Goal: Use online tool/utility

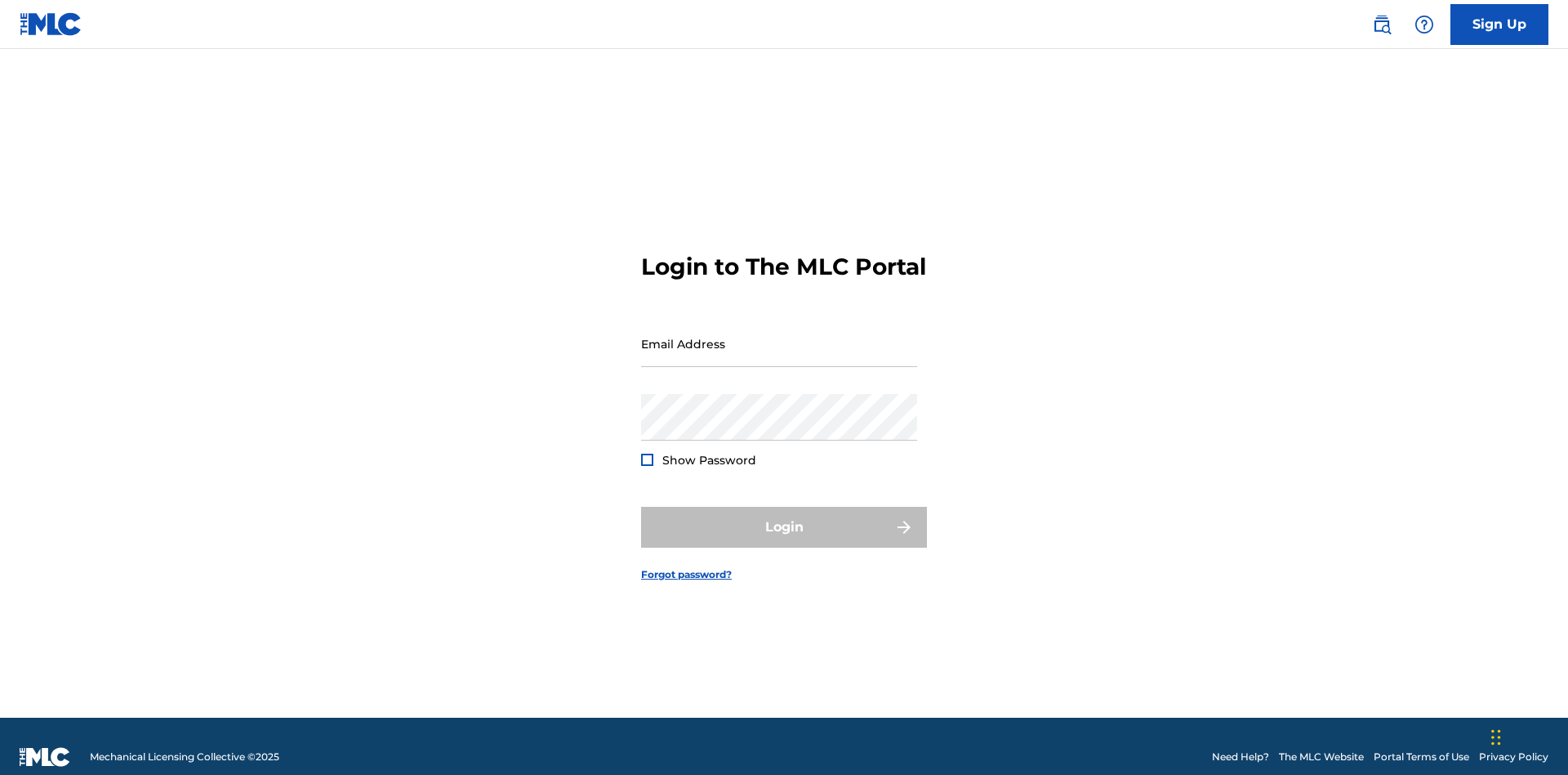
scroll to position [22, 0]
click at [779, 336] on input "Email Address" at bounding box center [779, 344] width 276 height 46
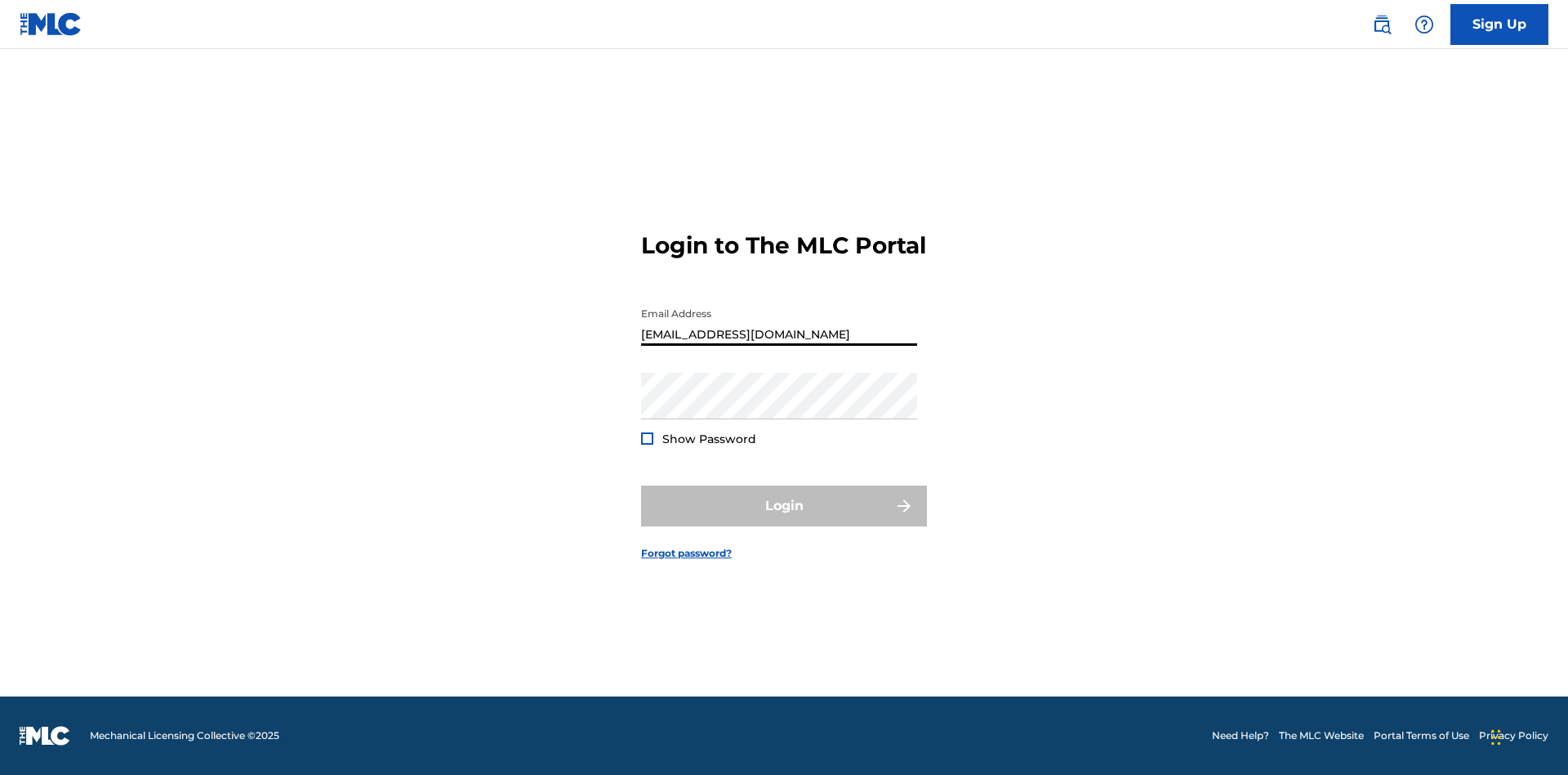
type input "[EMAIL_ADDRESS][DOMAIN_NAME]"
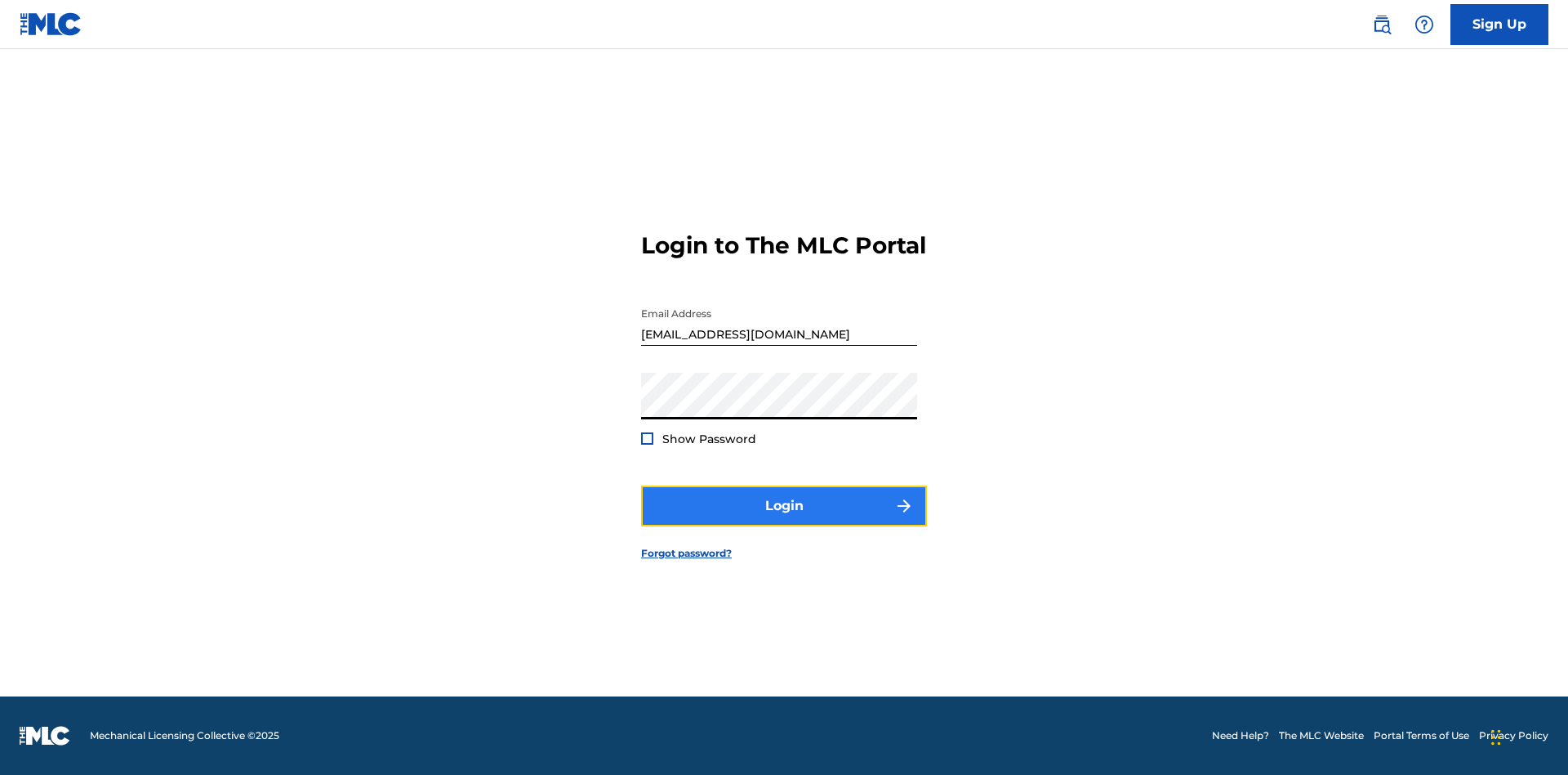
click at [784, 520] on button "Login" at bounding box center [784, 505] width 286 height 40
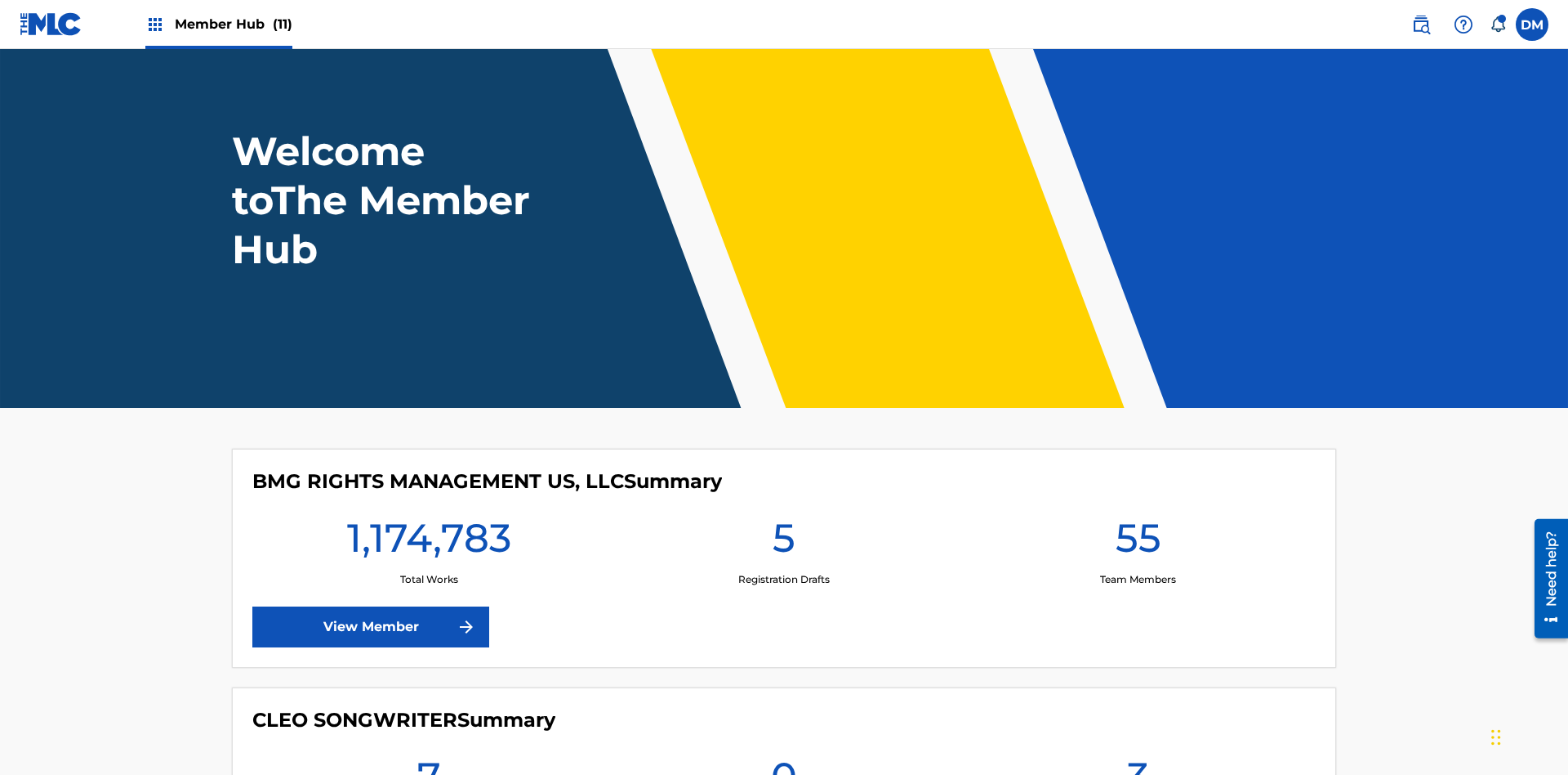
click at [232, 24] on span "Member Hub (11)" at bounding box center [233, 24] width 118 height 19
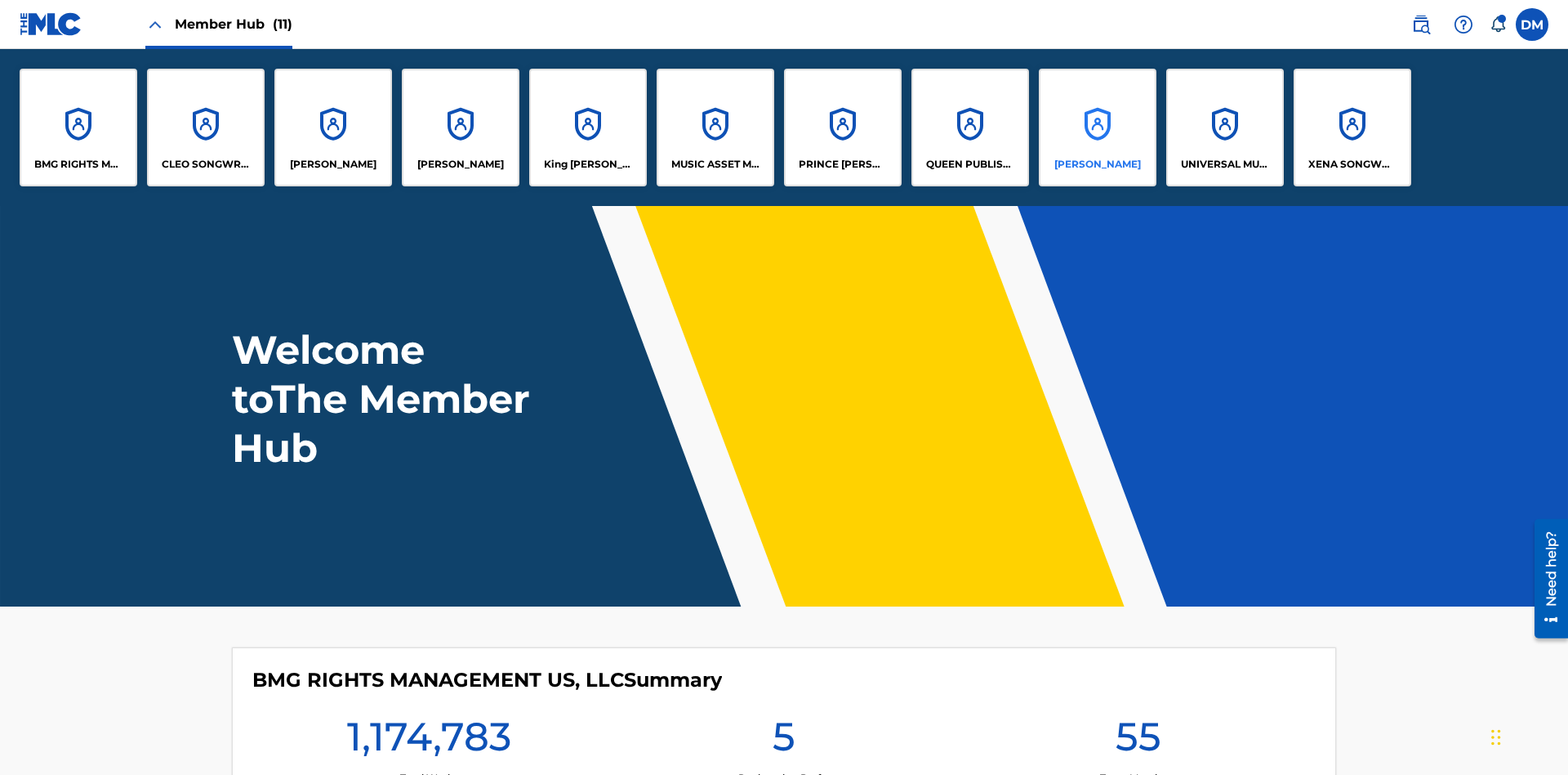
click at [1097, 164] on p "[PERSON_NAME]" at bounding box center [1097, 164] width 87 height 15
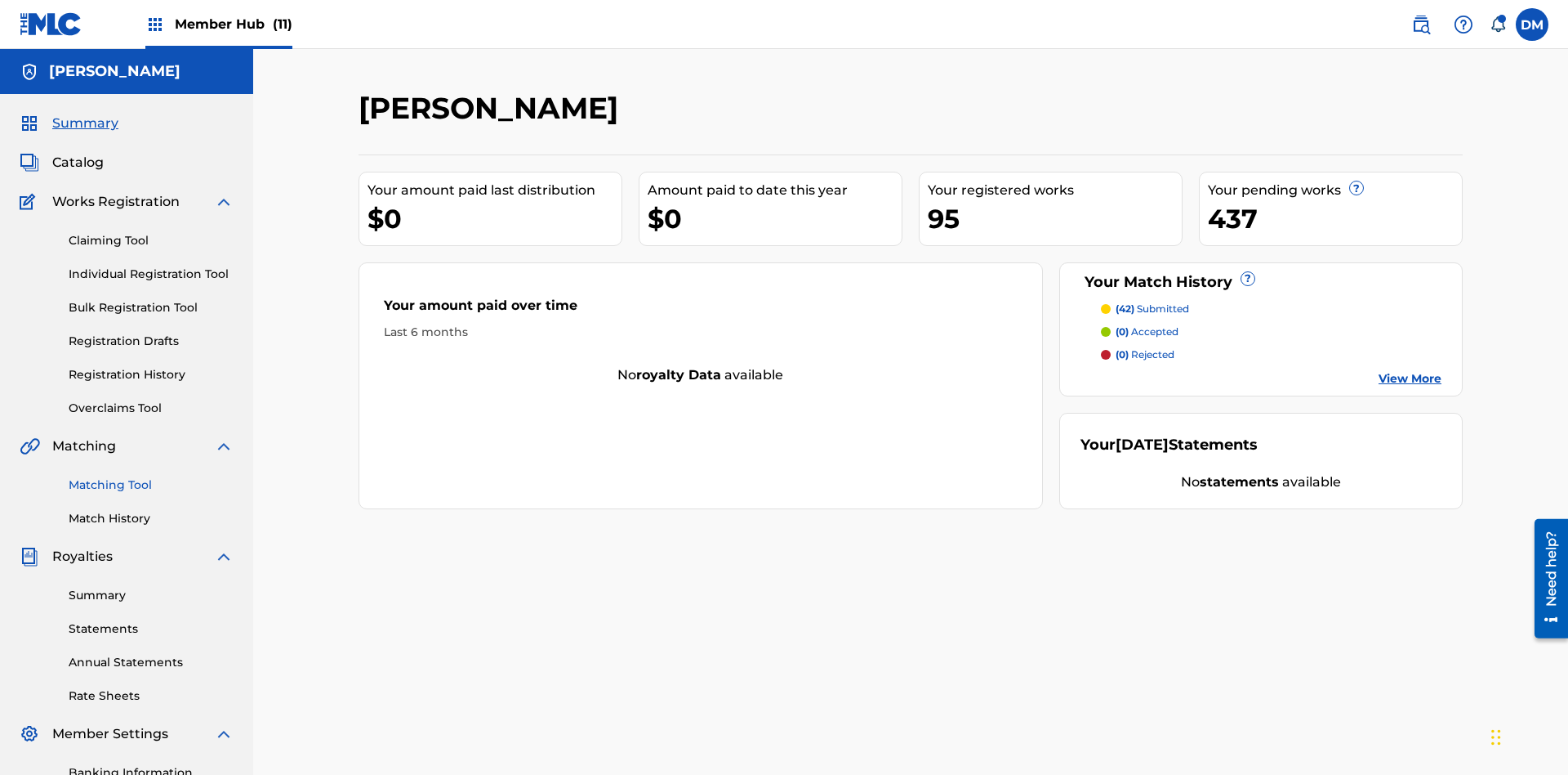
click at [151, 476] on link "Matching Tool" at bounding box center [151, 485] width 165 height 17
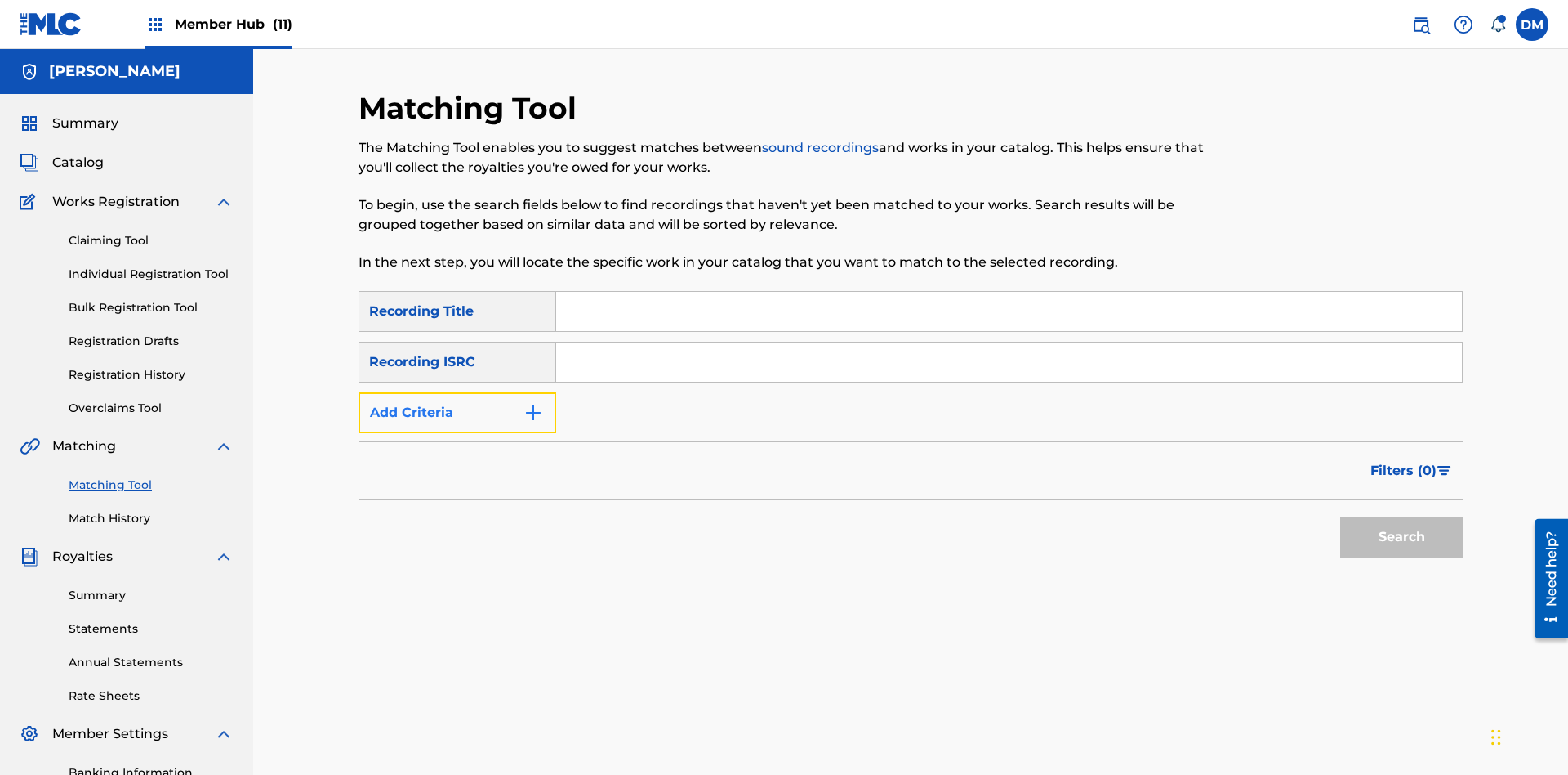
click at [457, 393] on button "Add Criteria" at bounding box center [458, 412] width 198 height 40
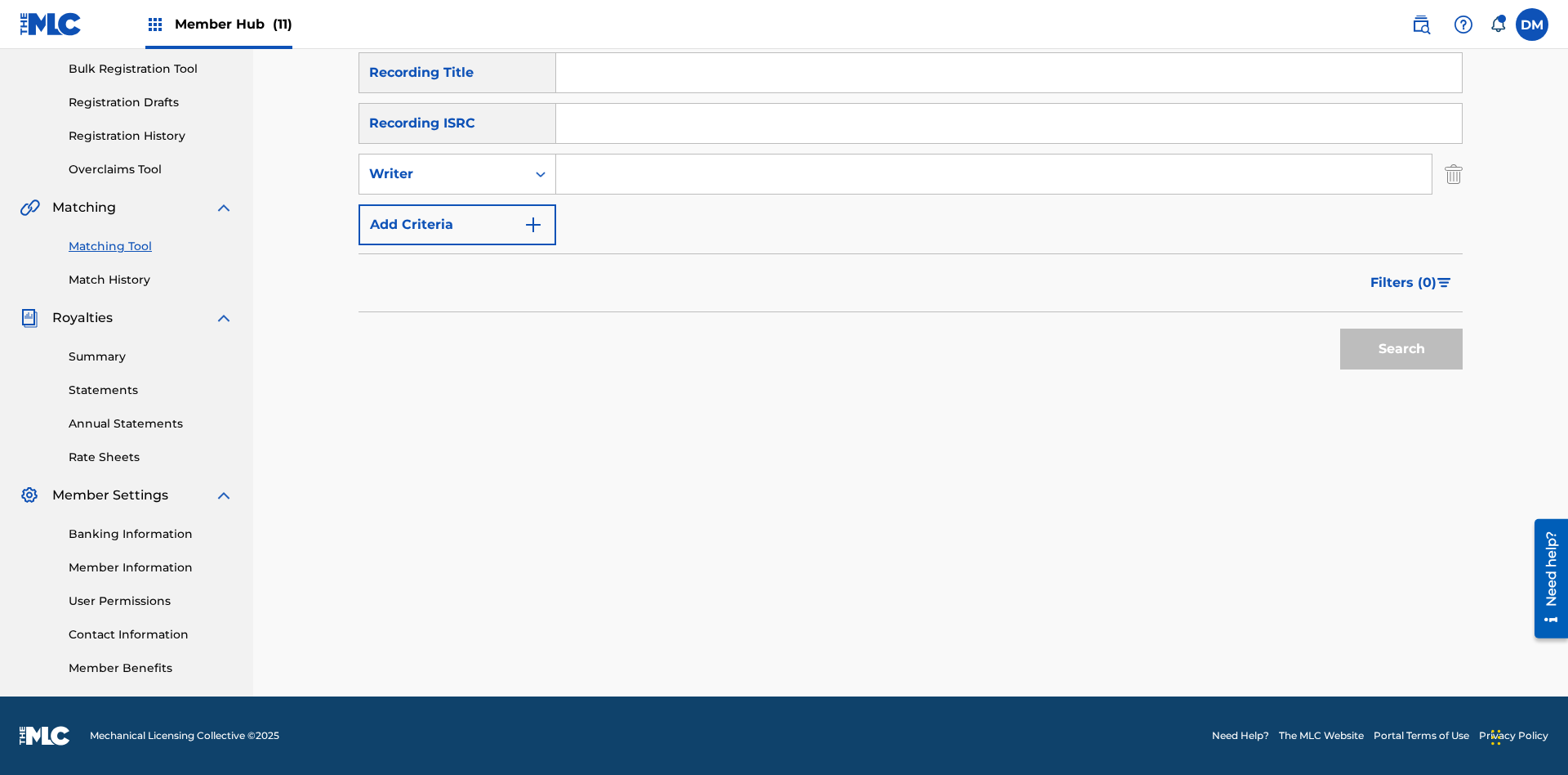
click at [994, 174] on input "Search Form" at bounding box center [993, 174] width 875 height 40
type input "[PERSON_NAME]"
click at [1402, 349] on button "Search" at bounding box center [1401, 349] width 122 height 40
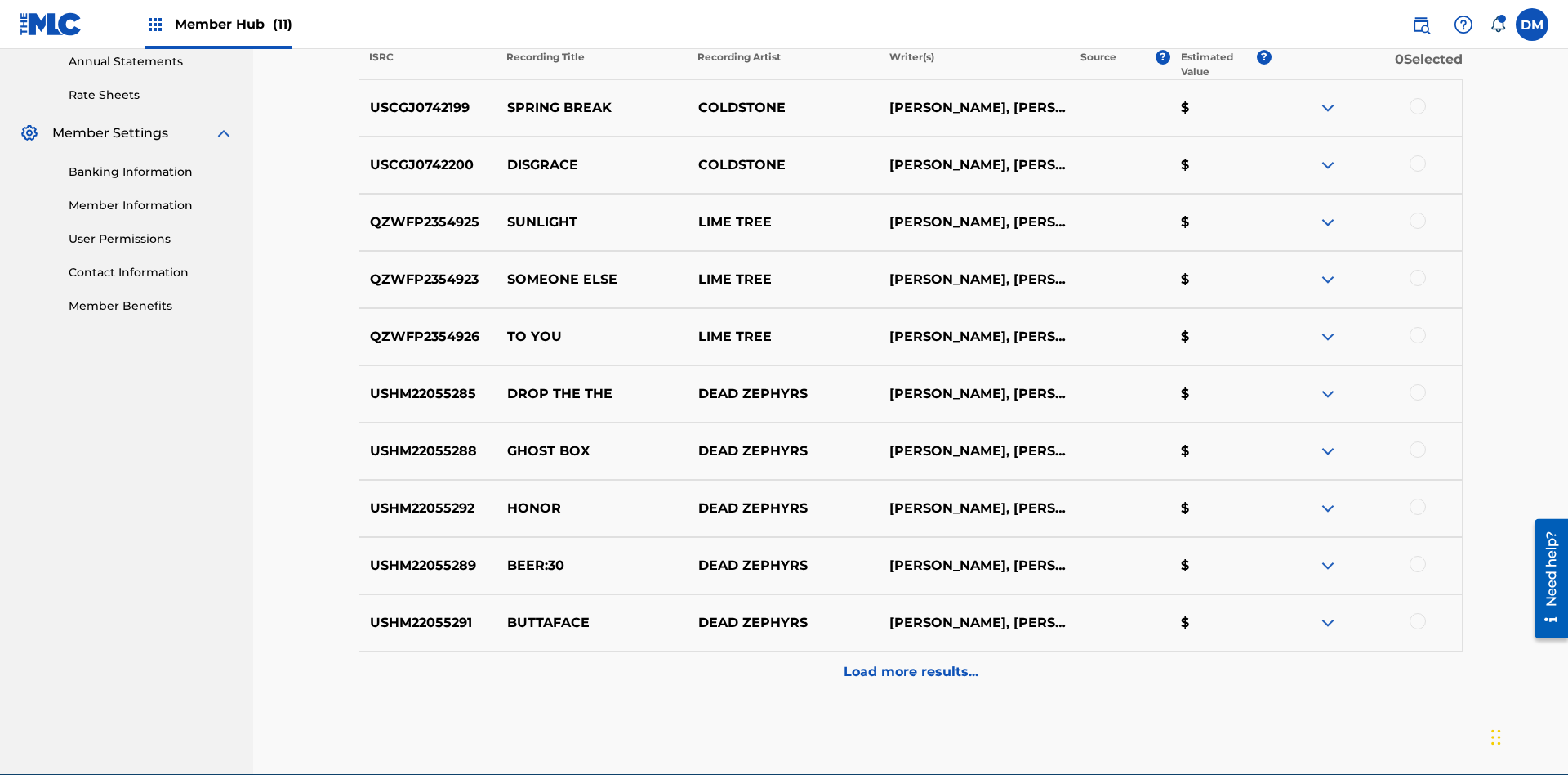
click at [1417, 106] on div at bounding box center [1417, 106] width 16 height 16
click at [1417, 155] on div at bounding box center [1417, 163] width 16 height 16
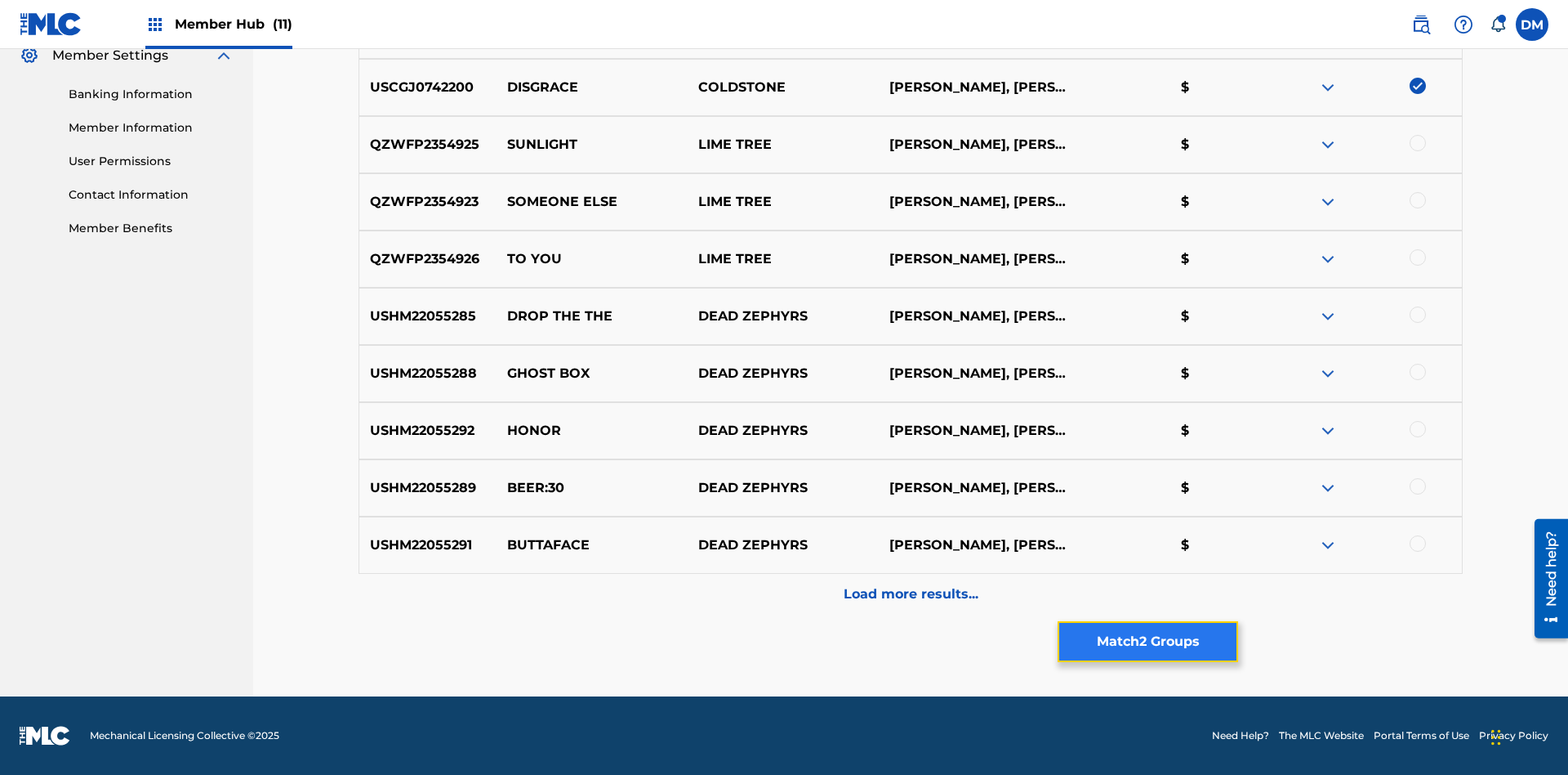
click at [1147, 642] on button "Match 2 Groups" at bounding box center [1148, 641] width 181 height 40
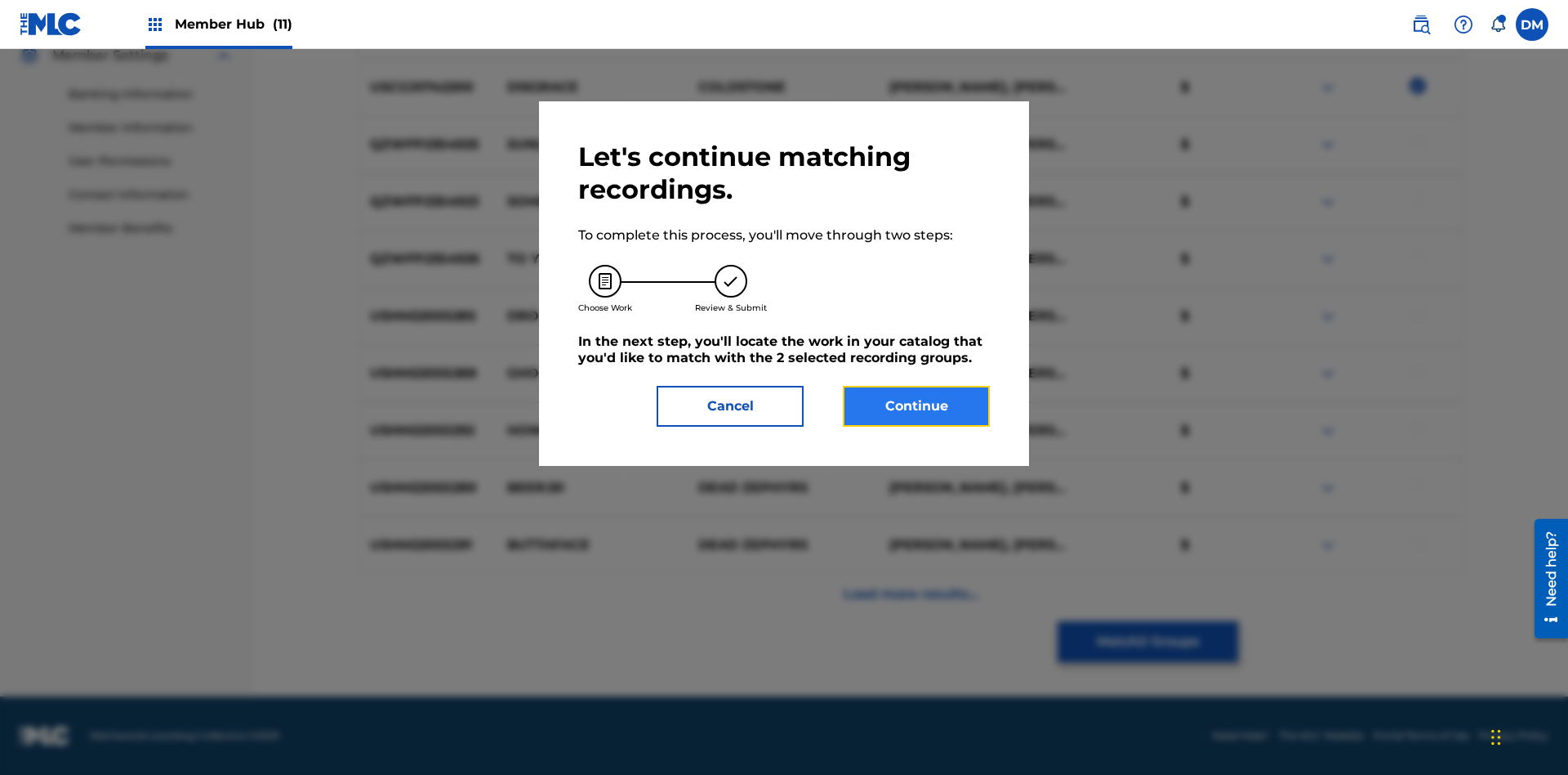
click at [917, 406] on button "Continue" at bounding box center [916, 406] width 147 height 40
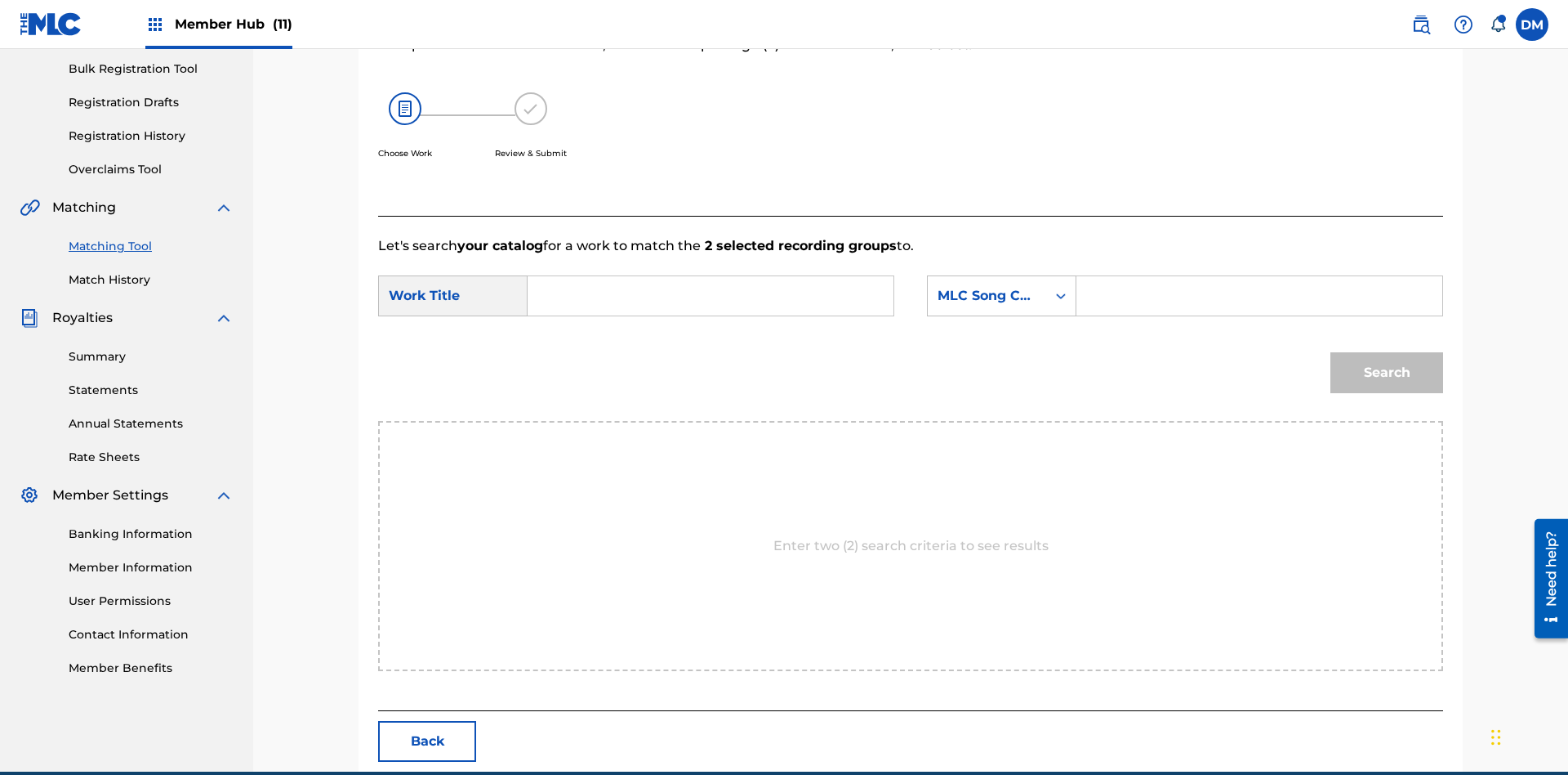
click at [711, 276] on input "Search Form" at bounding box center [710, 296] width 338 height 40
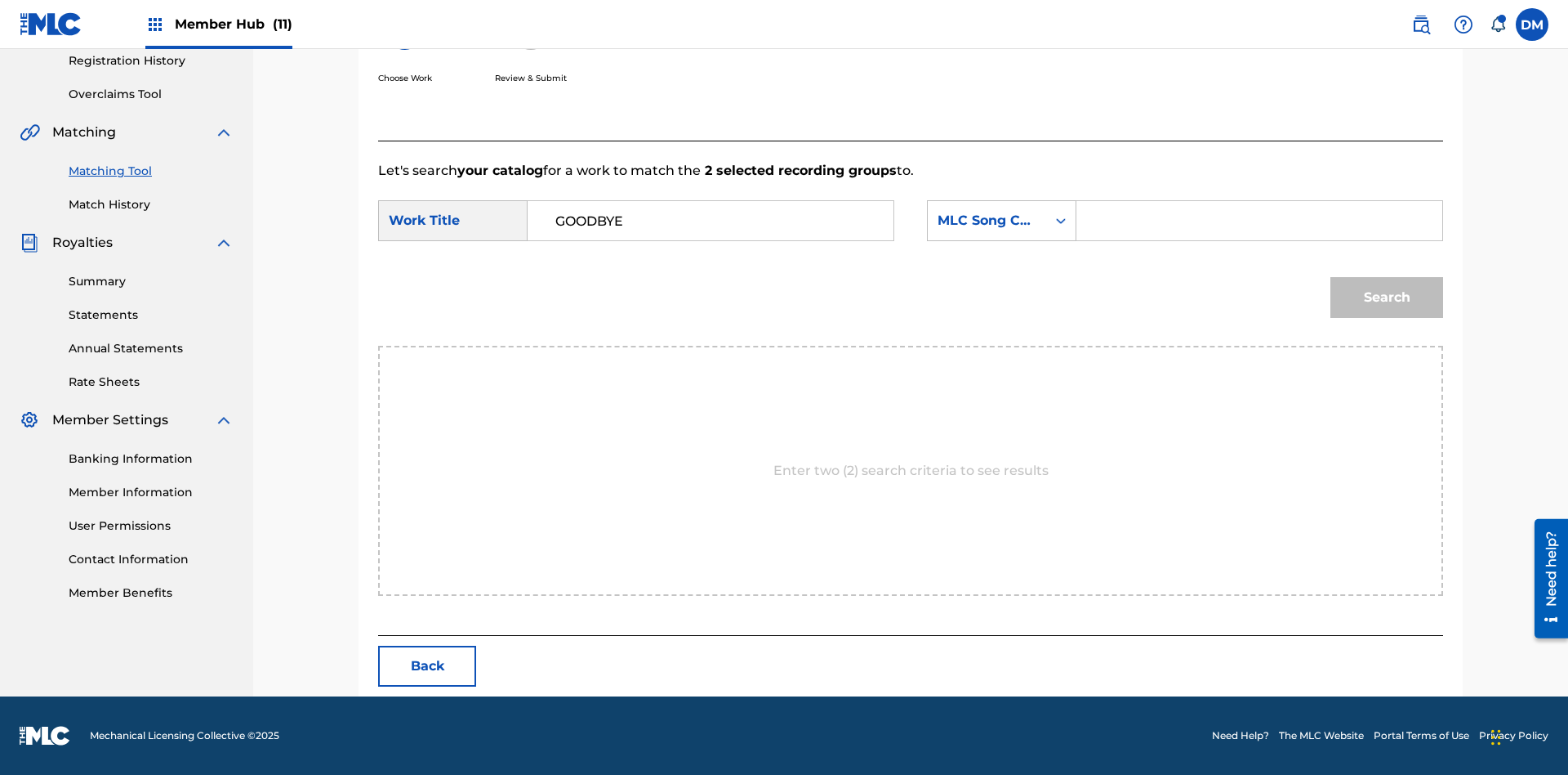
type input "GOODBYE"
click at [1259, 220] on input "Search Form" at bounding box center [1259, 220] width 338 height 40
type input "GV8XIE"
click at [1387, 297] on button "Search" at bounding box center [1386, 297] width 113 height 40
